Goal: Information Seeking & Learning: Learn about a topic

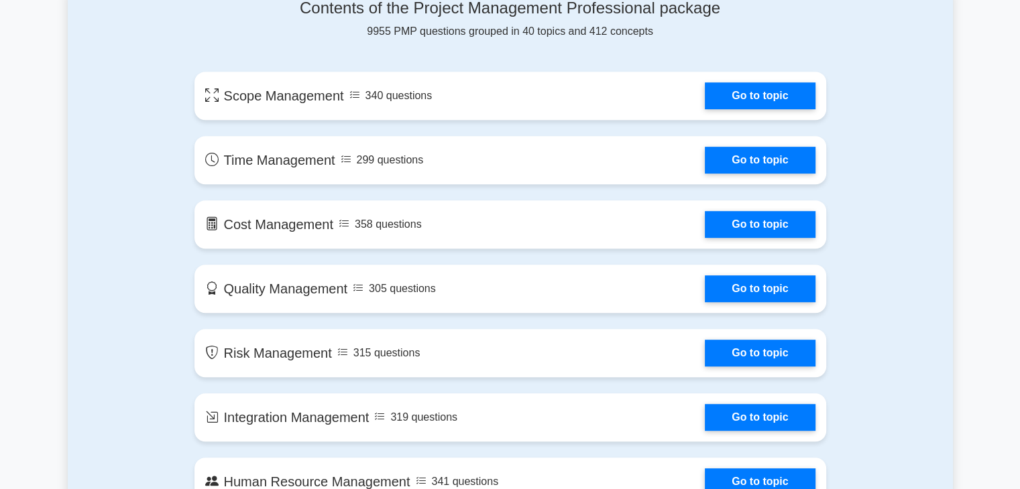
scroll to position [705, 0]
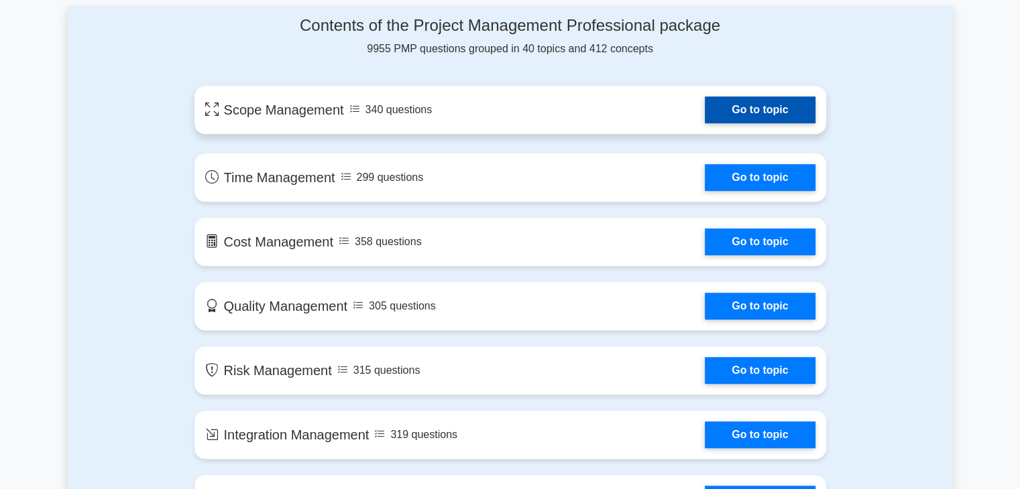
click at [735, 119] on link "Go to topic" at bounding box center [760, 110] width 110 height 27
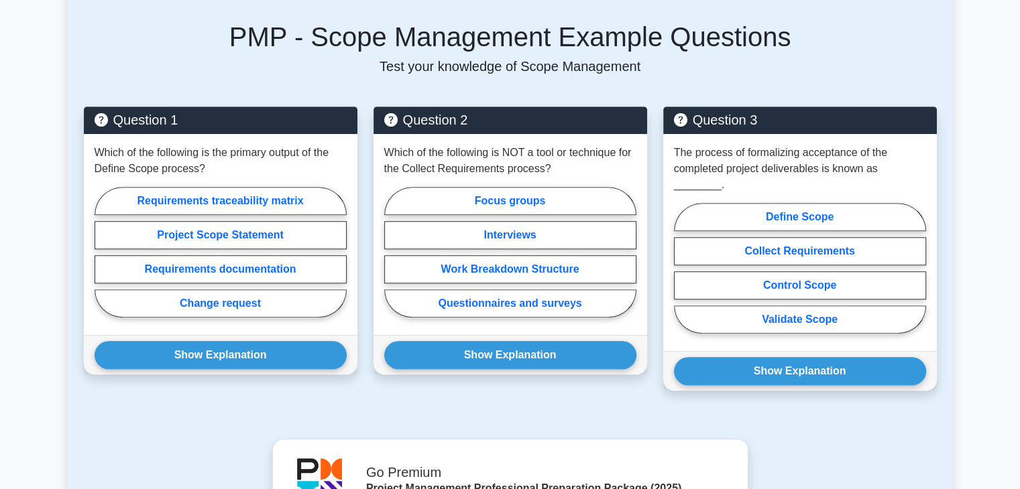
scroll to position [558, 0]
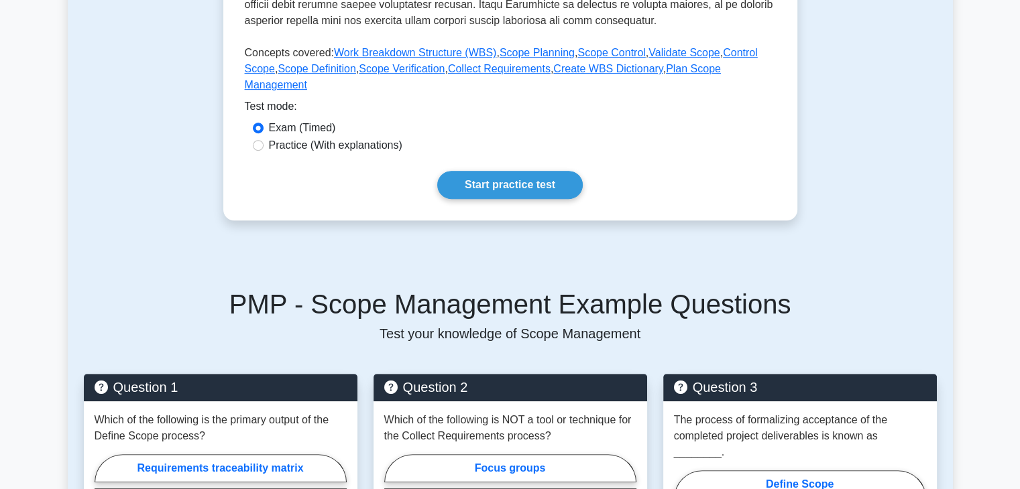
click at [544, 171] on link "Start practice test" at bounding box center [509, 185] width 145 height 28
